Goal: Register for event/course: Sign up to attend an event or enroll in a course

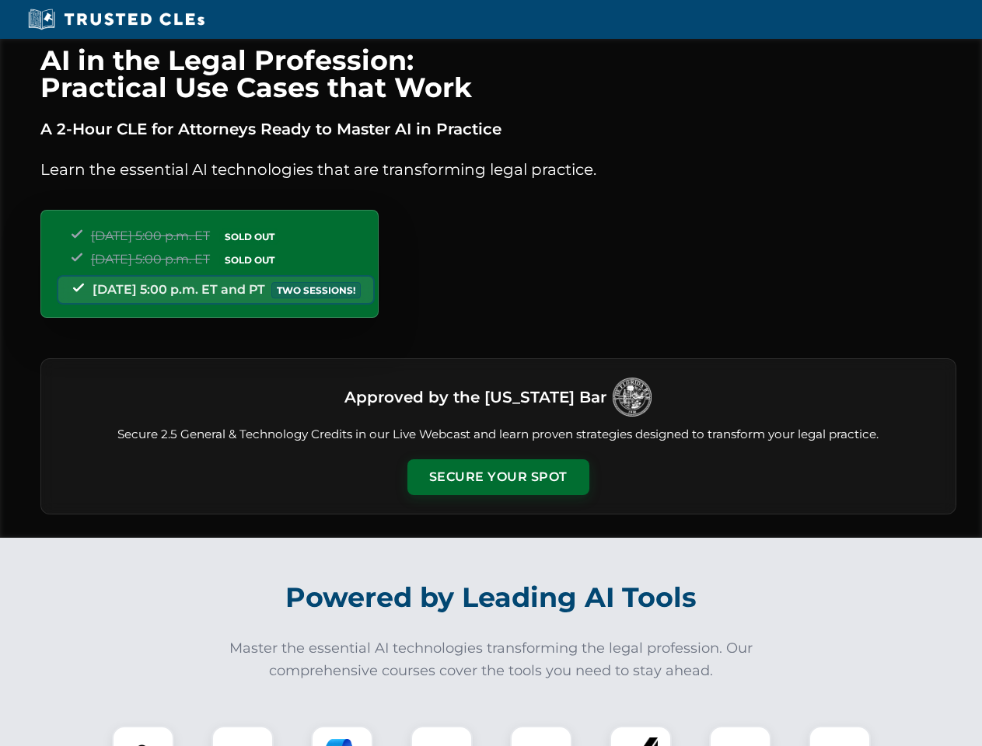
click at [498, 477] on button "Secure Your Spot" at bounding box center [498, 478] width 182 height 36
click at [143, 736] on img at bounding box center [143, 757] width 45 height 45
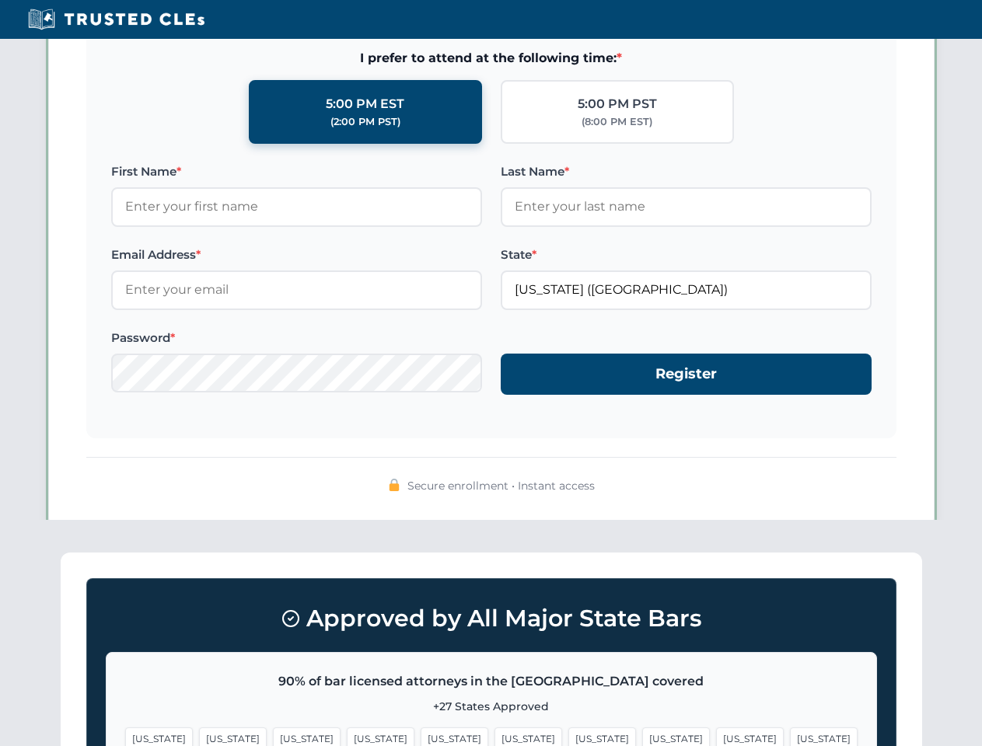
click at [568, 736] on span "[US_STATE]" at bounding box center [602, 739] width 68 height 23
click at [716, 736] on span "[US_STATE]" at bounding box center [750, 739] width 68 height 23
